Goal: Transaction & Acquisition: Book appointment/travel/reservation

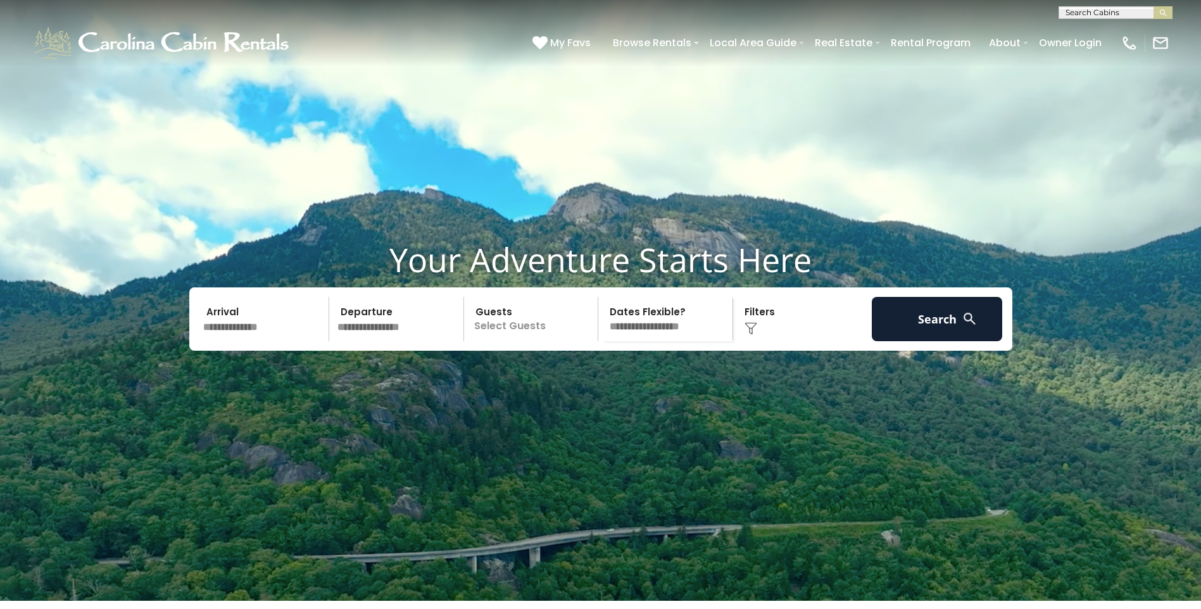
click at [258, 341] on input "text" at bounding box center [264, 319] width 131 height 44
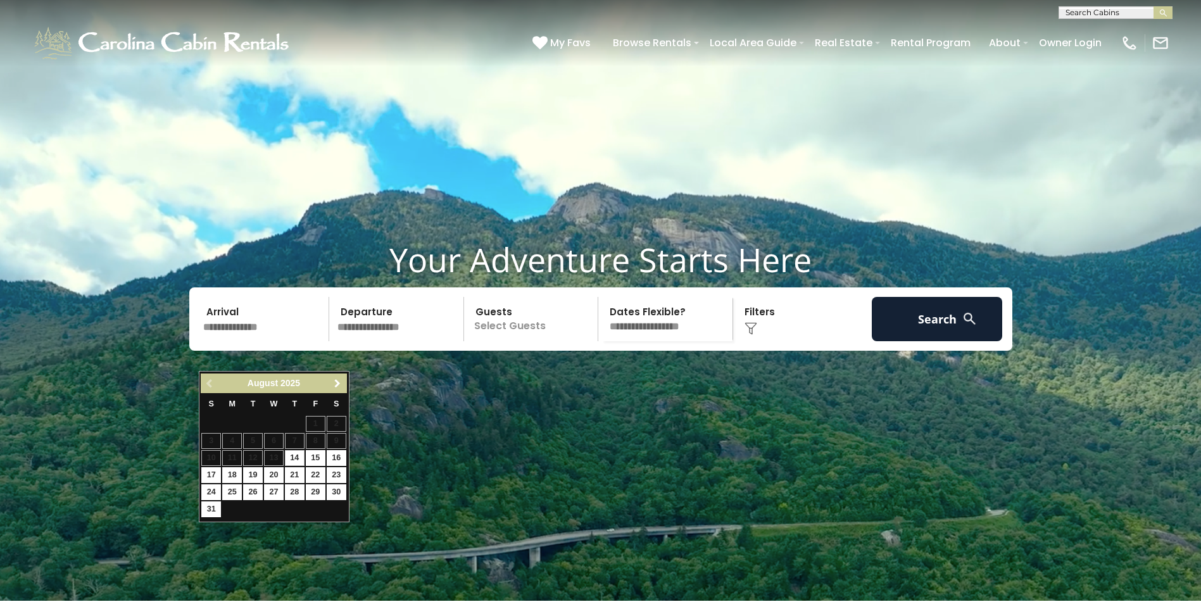
click at [335, 386] on span "Next" at bounding box center [338, 384] width 10 height 10
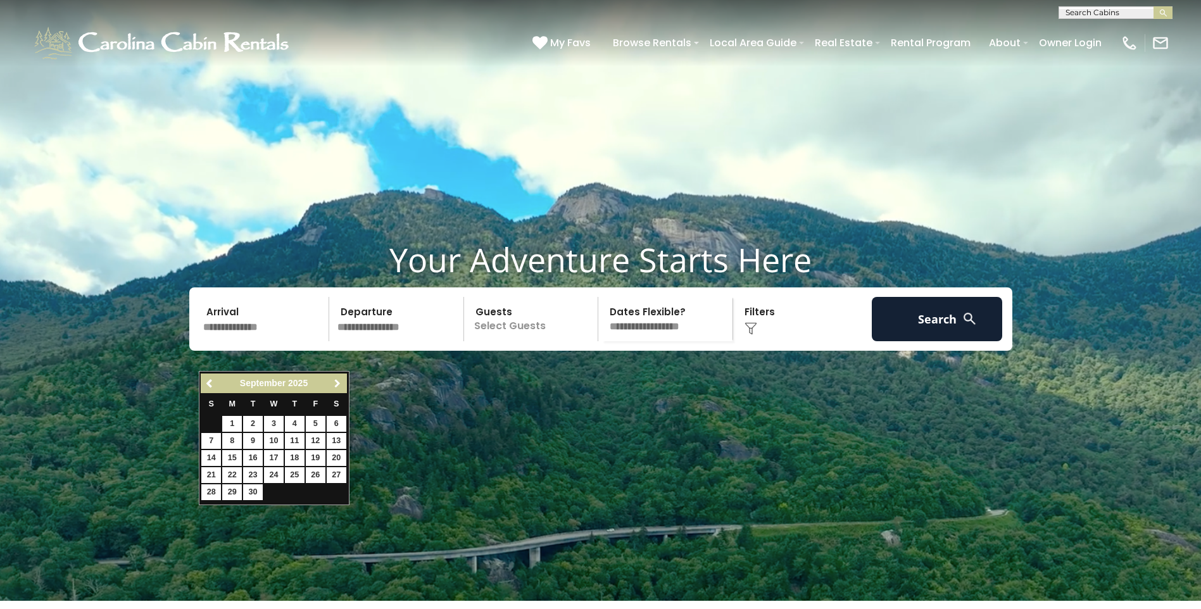
click at [335, 386] on span "Next" at bounding box center [338, 384] width 10 height 10
click at [273, 441] on link "8" at bounding box center [274, 441] width 20 height 16
type input "*******"
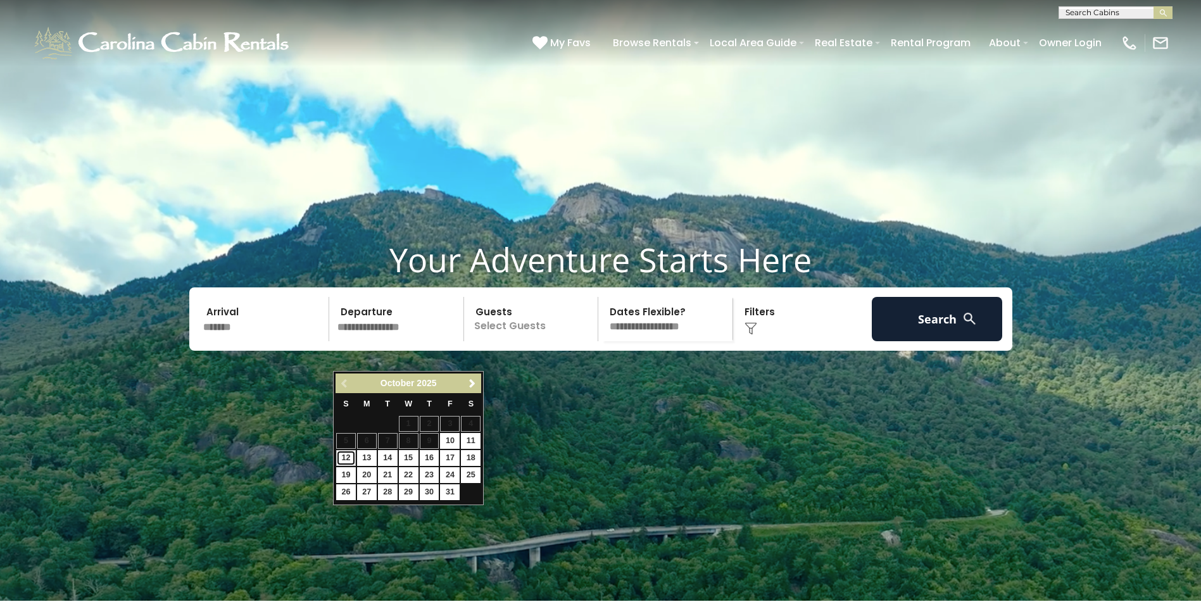
click at [345, 457] on link "12" at bounding box center [346, 458] width 20 height 16
type input "********"
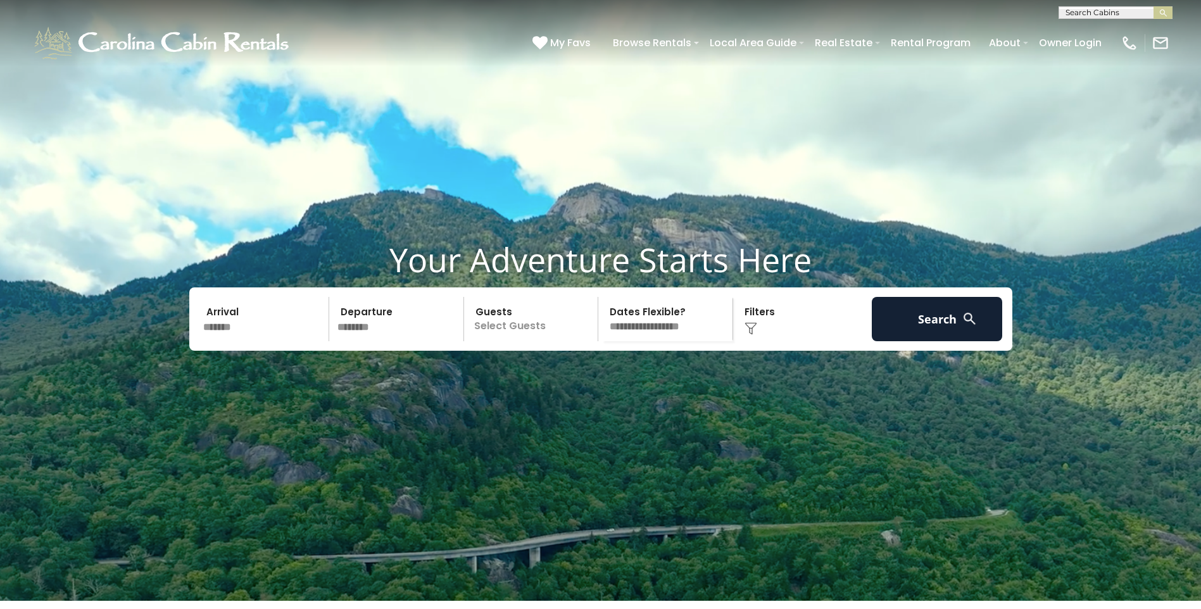
click at [507, 341] on p "Select Guests" at bounding box center [533, 319] width 130 height 44
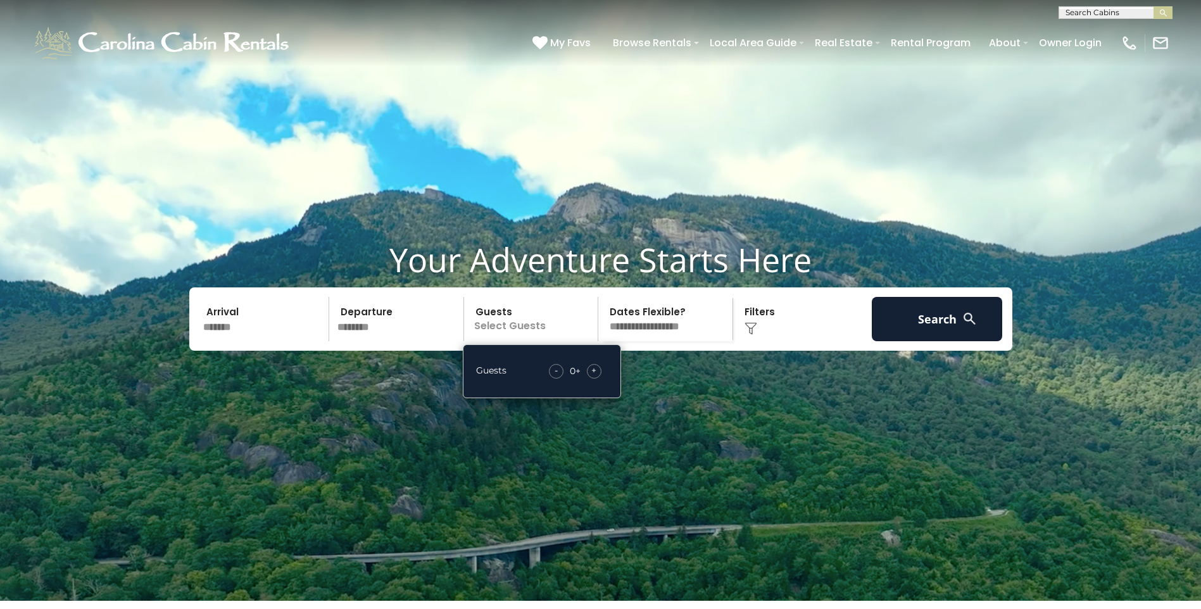
click at [595, 377] on span "+" at bounding box center [594, 370] width 5 height 13
click at [751, 335] on img at bounding box center [751, 328] width 13 height 13
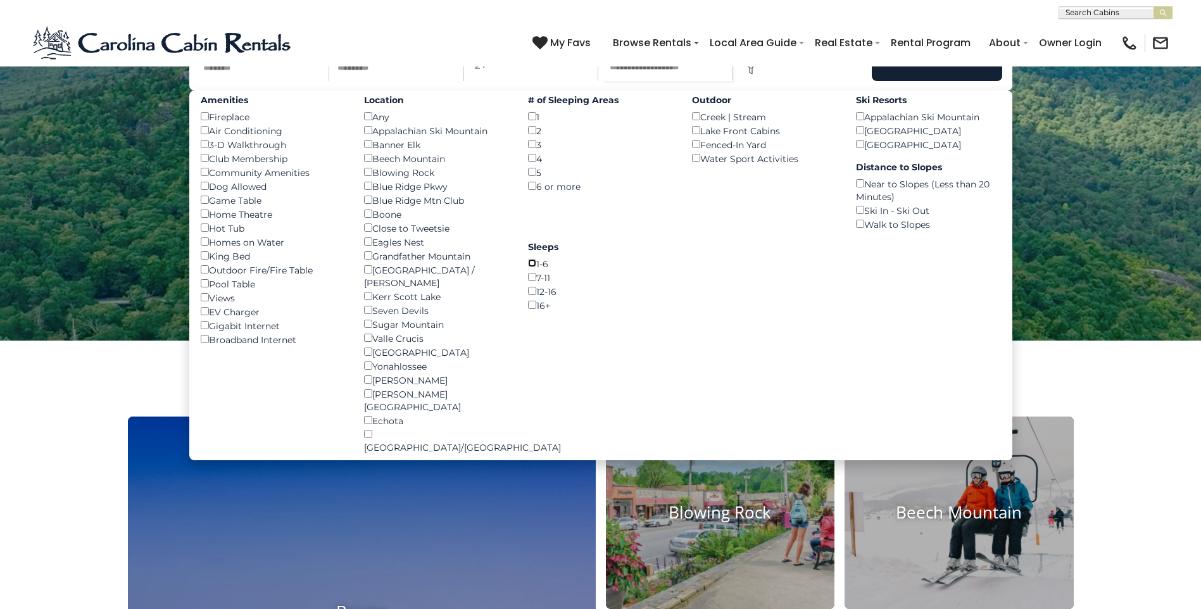
scroll to position [127, 0]
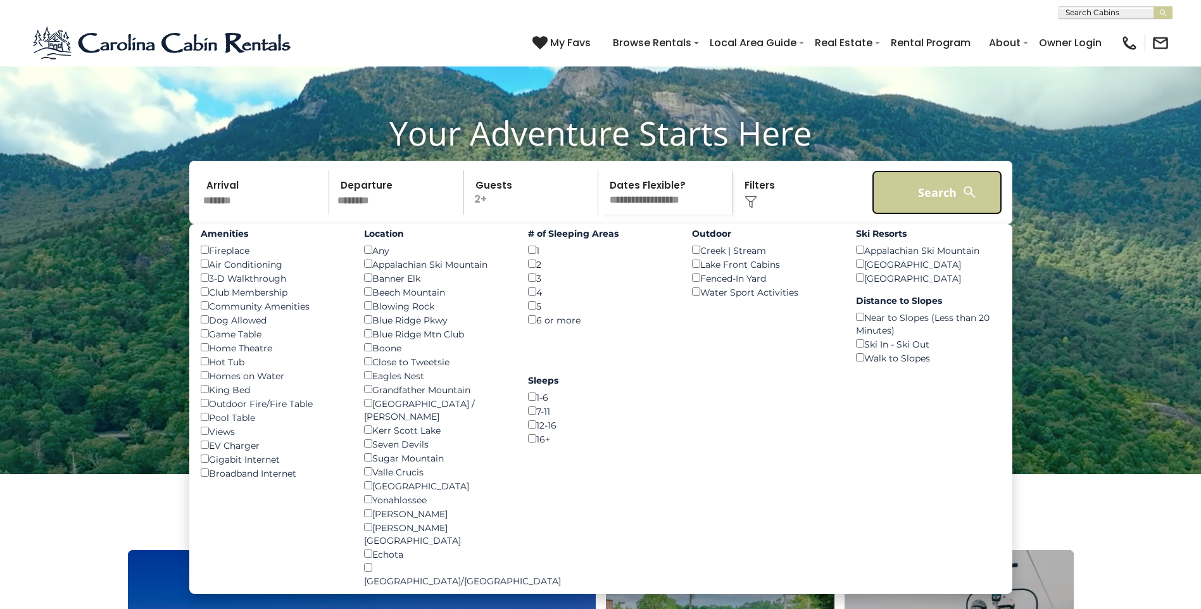
click at [905, 215] on button "Search" at bounding box center [937, 192] width 131 height 44
